Goal: Task Accomplishment & Management: Use online tool/utility

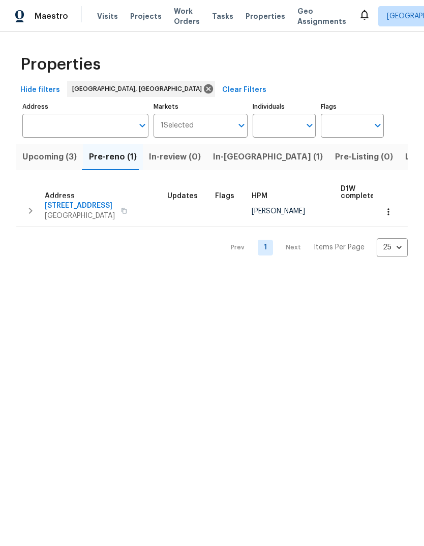
scroll to position [6, 0]
click at [256, 16] on span "Properties" at bounding box center [265, 16] width 40 height 10
click at [405, 157] on span "Listed (26)" at bounding box center [427, 157] width 44 height 14
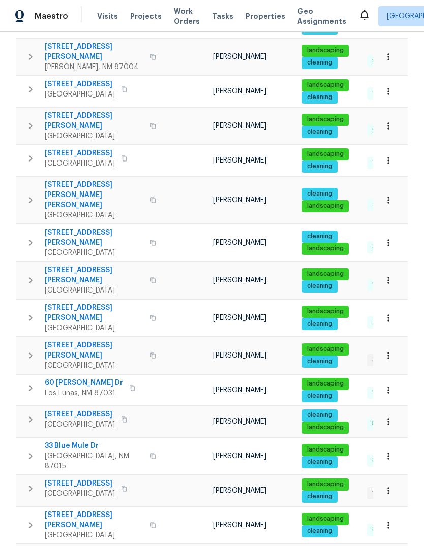
scroll to position [335, 0]
click at [33, 312] on icon "button" at bounding box center [30, 318] width 12 height 12
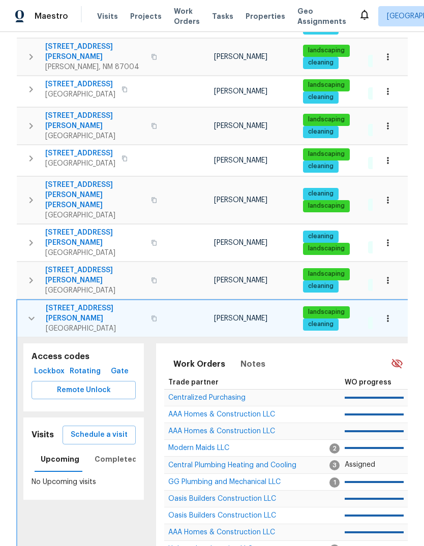
click at [116, 426] on button "Schedule a visit" at bounding box center [98, 435] width 73 height 19
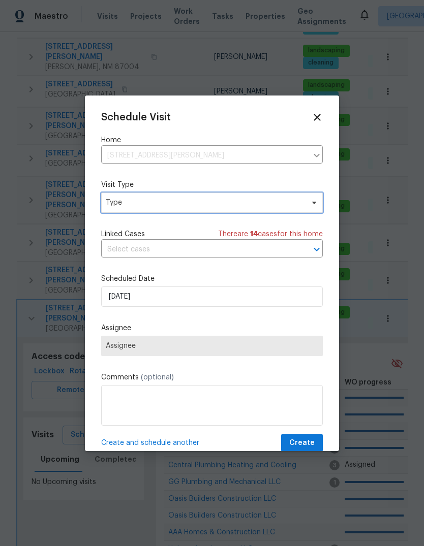
click at [310, 202] on icon at bounding box center [314, 203] width 8 height 8
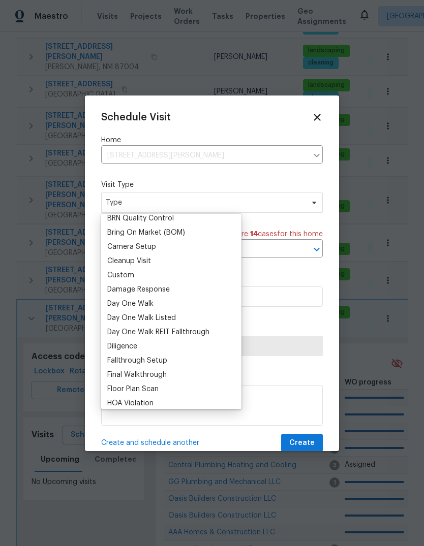
scroll to position [108, 0]
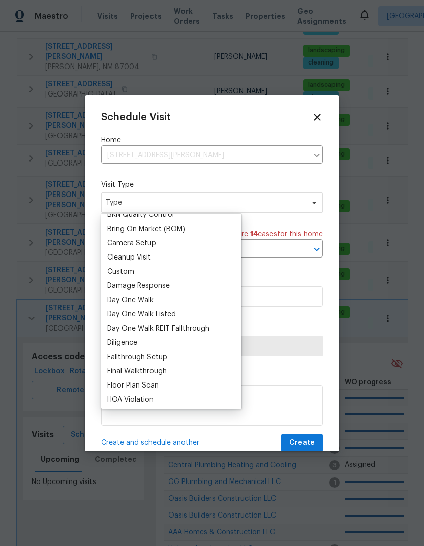
click at [150, 288] on div "Damage Response" at bounding box center [138, 286] width 62 height 10
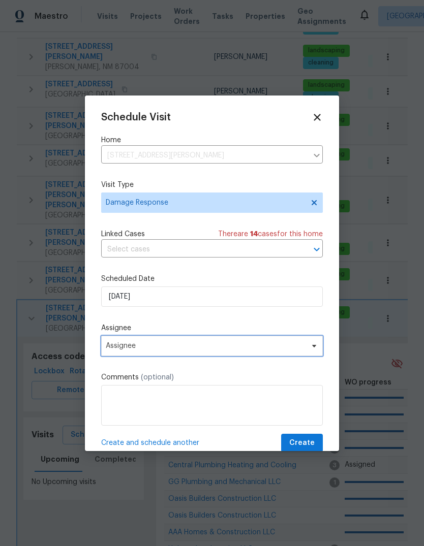
click at [240, 347] on span "Assignee" at bounding box center [205, 346] width 199 height 8
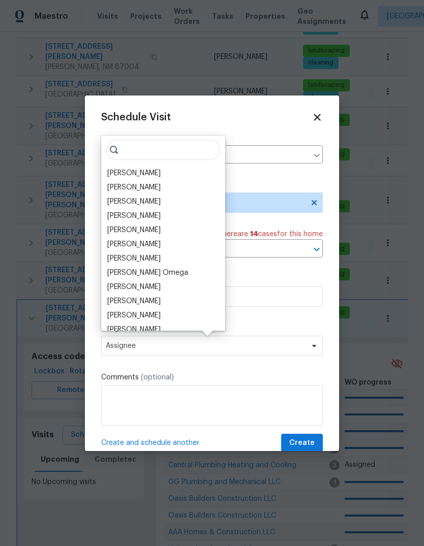
click at [151, 168] on div "[PERSON_NAME]" at bounding box center [133, 173] width 53 height 10
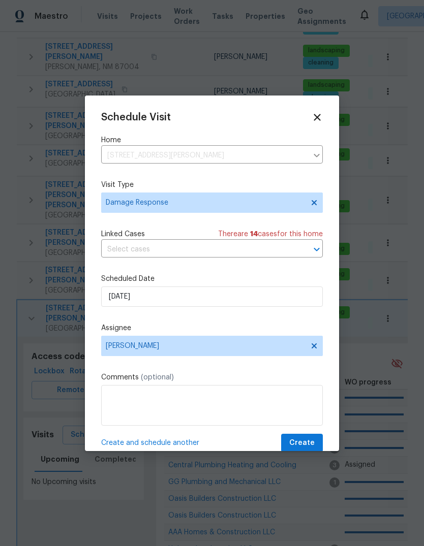
click at [136, 398] on textarea at bounding box center [211, 405] width 221 height 41
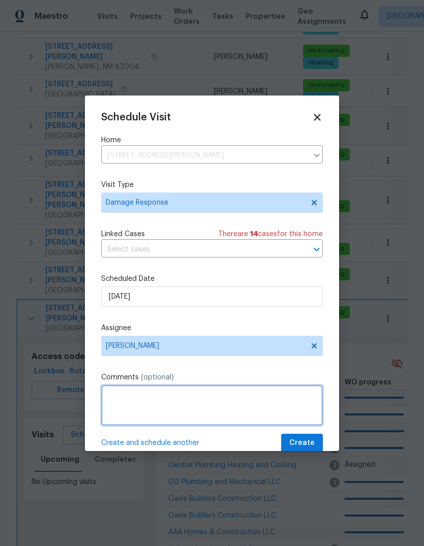
scroll to position [37, 0]
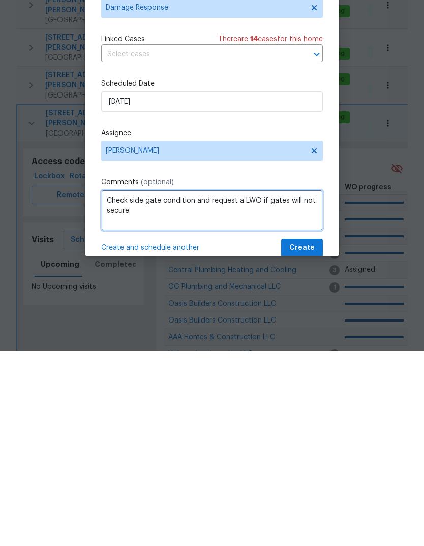
type textarea "Check side gate condition and request a LWO if gates will not secure"
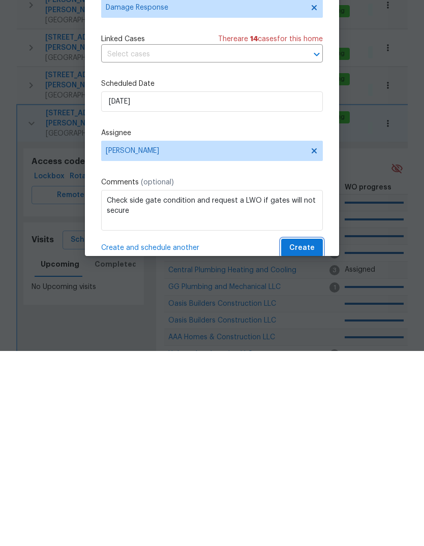
click at [305, 437] on span "Create" at bounding box center [301, 443] width 25 height 13
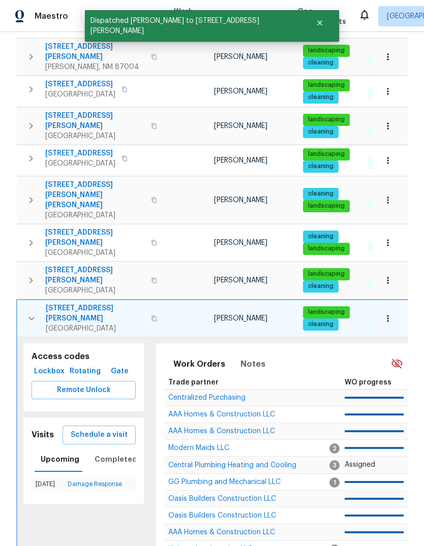
click at [25, 312] on icon "button" at bounding box center [31, 318] width 12 height 12
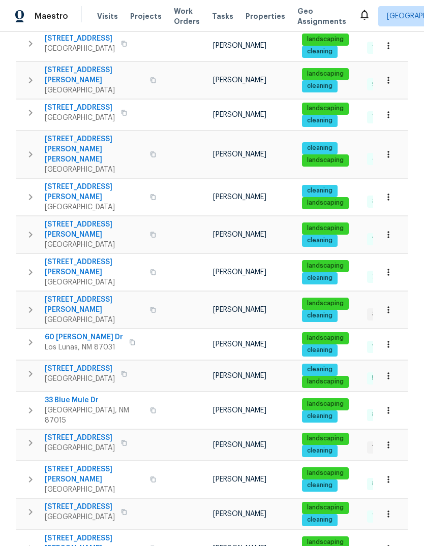
scroll to position [381, 0]
click at [150, 269] on icon "button" at bounding box center [153, 272] width 6 height 6
click at [150, 269] on icon "button" at bounding box center [152, 272] width 5 height 6
